Goal: Task Accomplishment & Management: Use online tool/utility

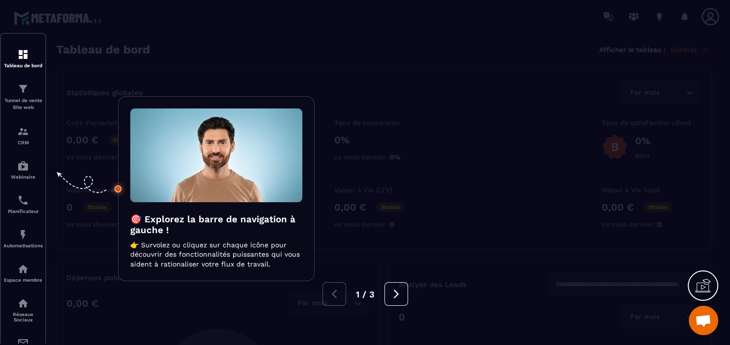
click at [701, 25] on div at bounding box center [365, 172] width 730 height 345
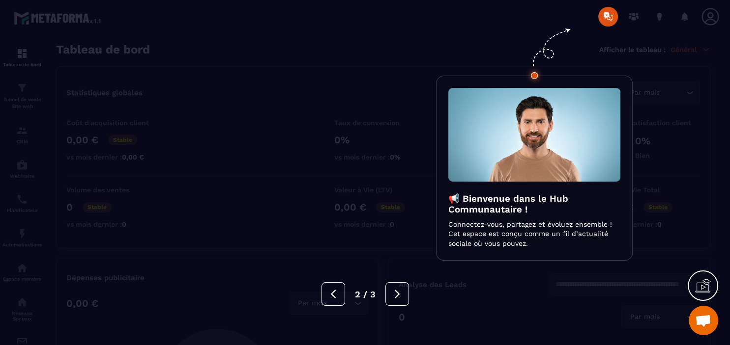
click at [713, 17] on div at bounding box center [365, 172] width 730 height 345
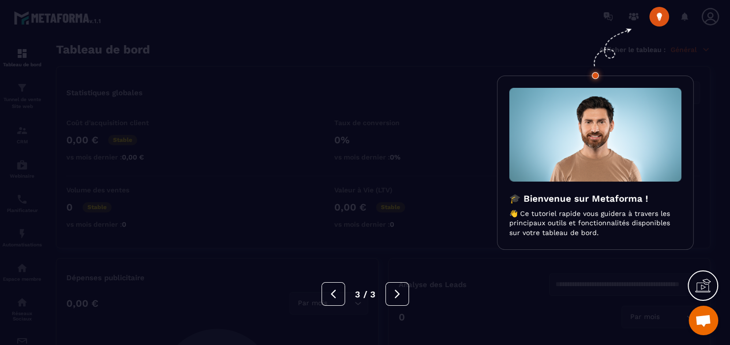
click at [713, 17] on div at bounding box center [365, 172] width 730 height 345
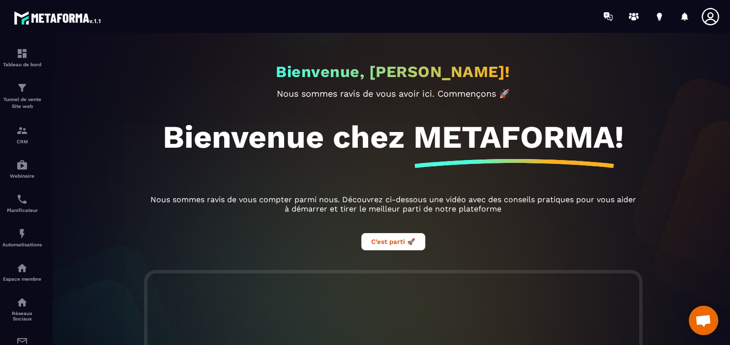
click at [711, 19] on icon at bounding box center [710, 17] width 20 height 20
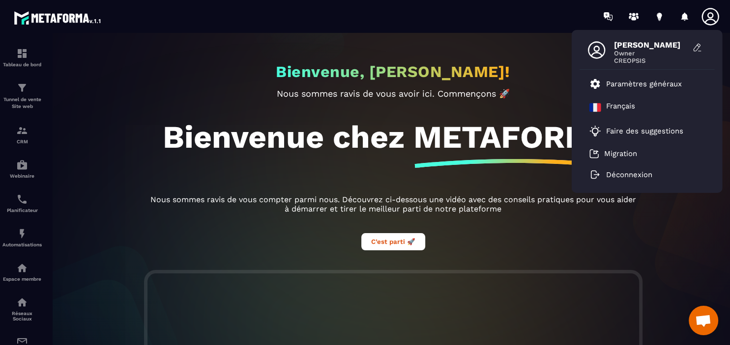
click at [711, 19] on icon at bounding box center [710, 17] width 20 height 20
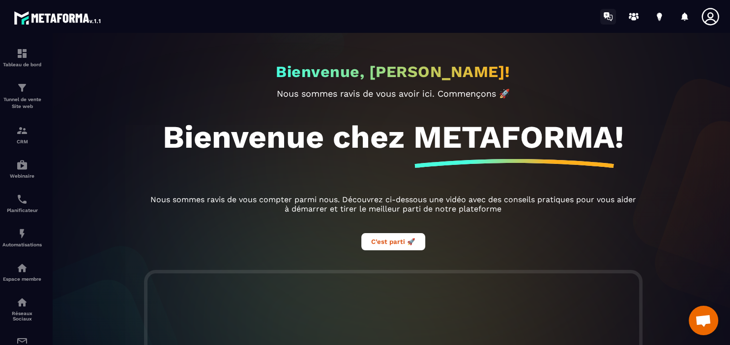
click at [608, 19] on icon at bounding box center [608, 17] width 16 height 16
click at [26, 60] on div "Tableau de bord" at bounding box center [21, 58] width 39 height 20
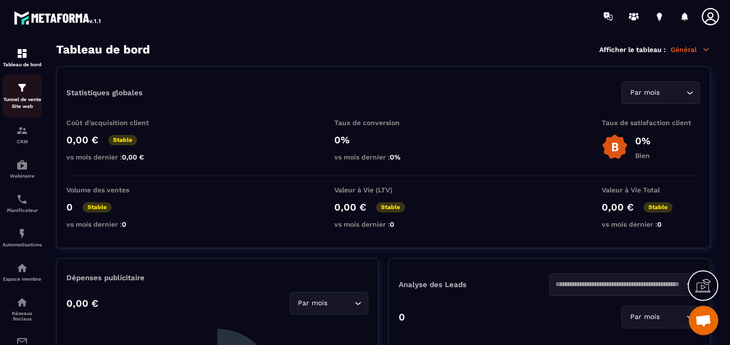
click at [29, 101] on p "Tunnel de vente Site web" at bounding box center [21, 103] width 39 height 14
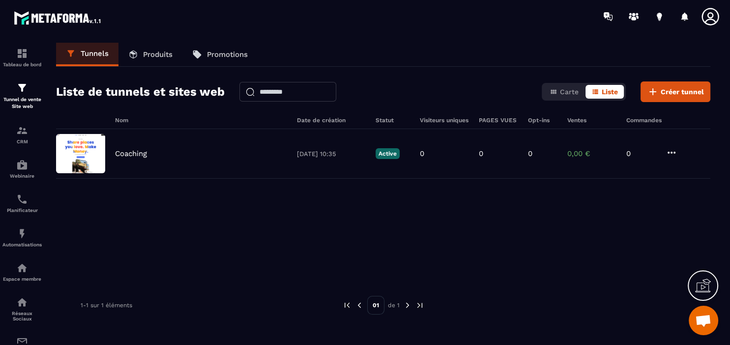
click at [152, 54] on p "Produits" at bounding box center [157, 54] width 29 height 9
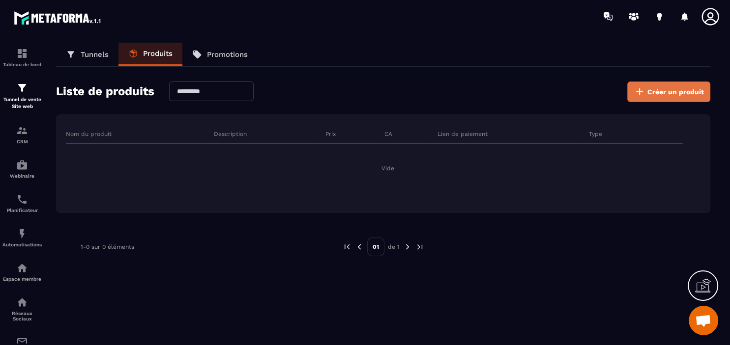
click at [691, 87] on span "Créer un produit" at bounding box center [675, 92] width 57 height 10
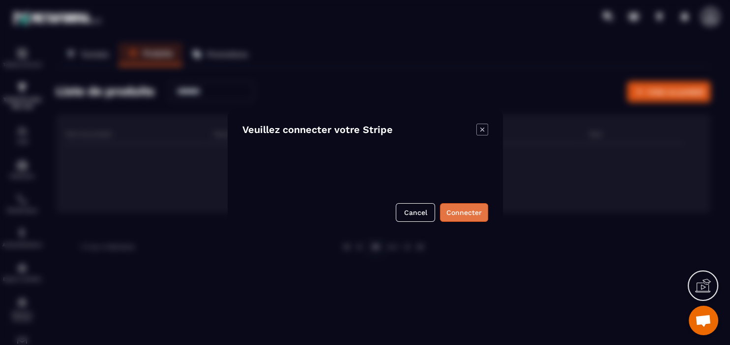
click at [459, 215] on button "Connecter" at bounding box center [464, 212] width 48 height 19
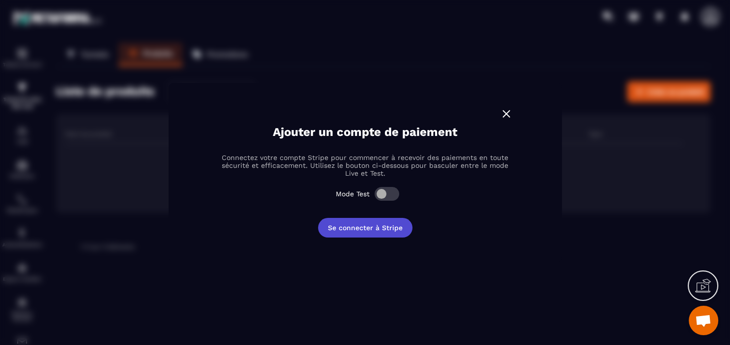
click at [379, 226] on button "Se connecter à Stripe" at bounding box center [365, 228] width 94 height 20
